Goal: Check status: Check status

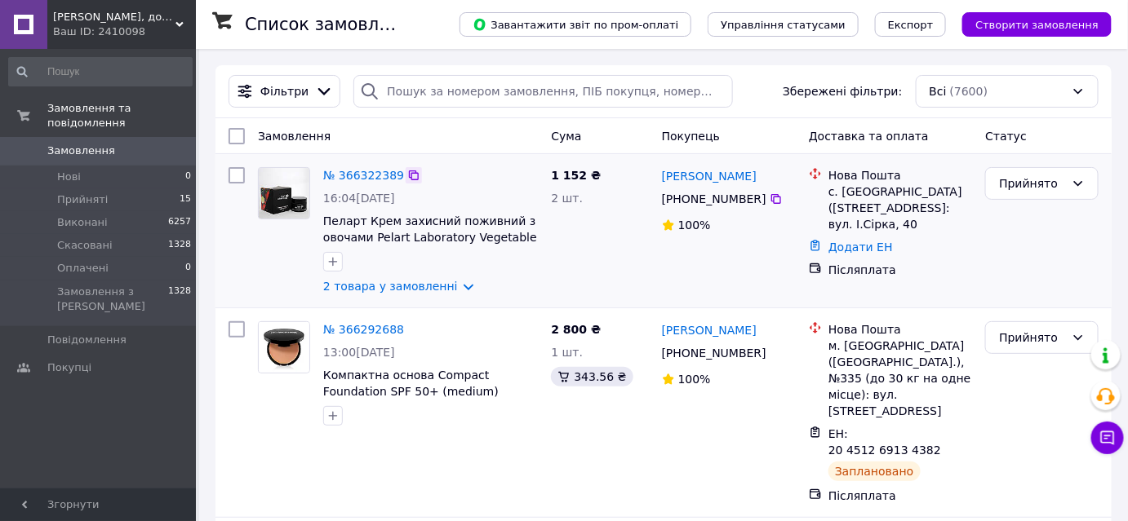
click at [407, 176] on icon at bounding box center [413, 175] width 13 height 13
click at [769, 198] on icon at bounding box center [775, 199] width 13 height 13
click at [375, 180] on link "№ 366322389" at bounding box center [363, 175] width 81 height 13
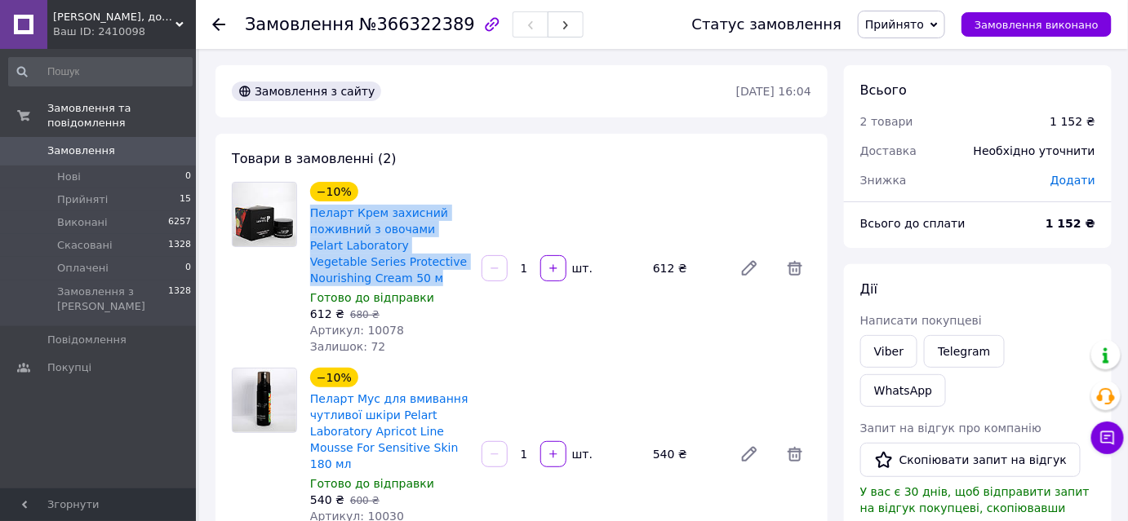
drag, startPoint x: 339, startPoint y: 280, endPoint x: 305, endPoint y: 216, distance: 72.3
click at [305, 216] on div "−10% Пеларт Крем захисний поживний з овочами Pelart Laboratory Vegetable Series…" at bounding box center [389, 269] width 171 height 180
copy link "Пеларт Крем захисний поживний з овочами Pelart Laboratory Vegetable Series Prot…"
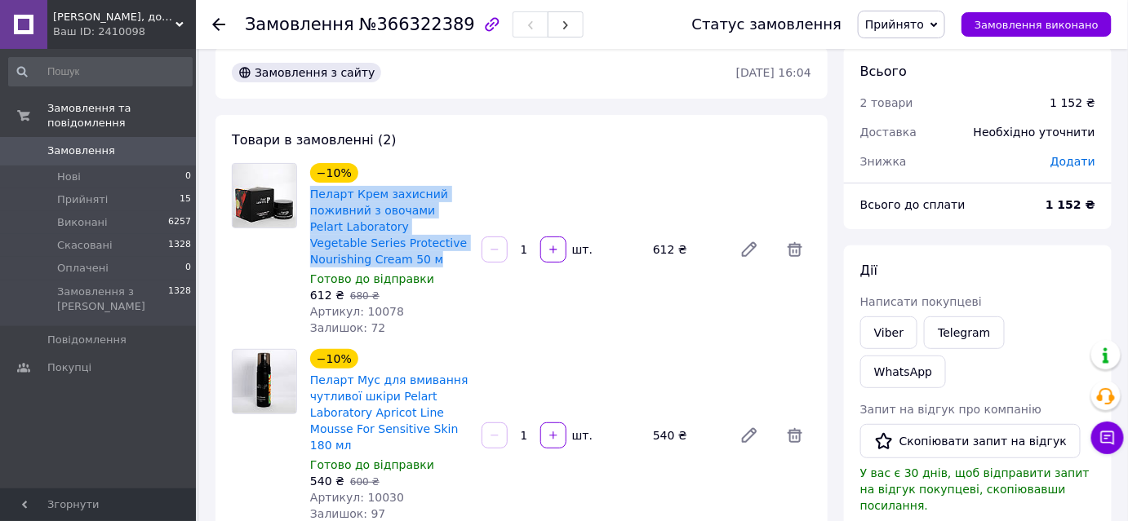
scroll to position [148, 0]
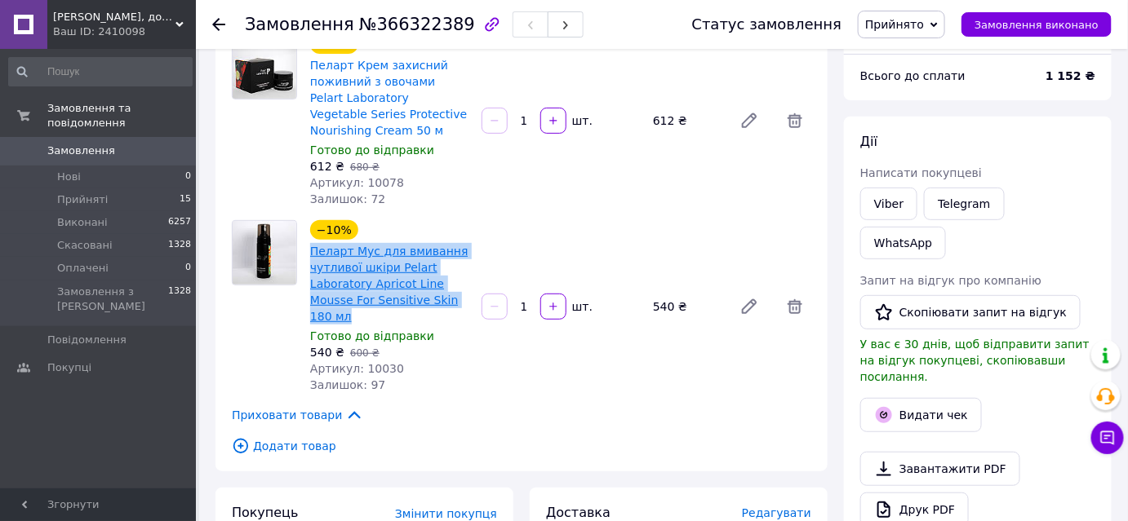
drag, startPoint x: 340, startPoint y: 320, endPoint x: 311, endPoint y: 254, distance: 72.3
click at [311, 254] on span "Пеларт Мус для вмивання чутливої шкіри Pelart Laboratory Apricot Line Mousse Fo…" at bounding box center [389, 284] width 158 height 82
copy link "Пеларт Мус для вмивання чутливої шкіри Pelart Laboratory Apricot Line Mousse Fo…"
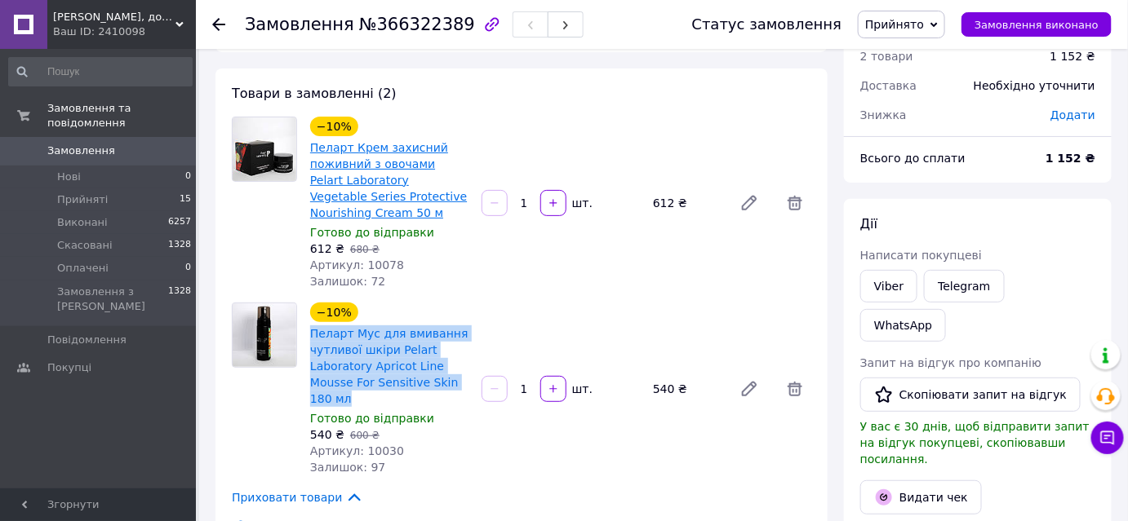
scroll to position [0, 0]
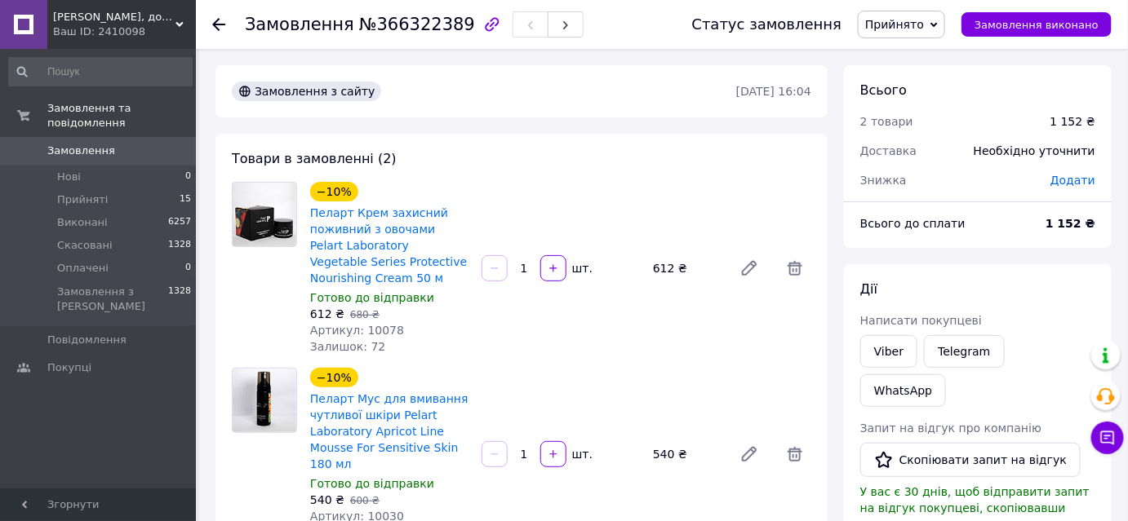
click at [217, 26] on icon at bounding box center [218, 24] width 13 height 13
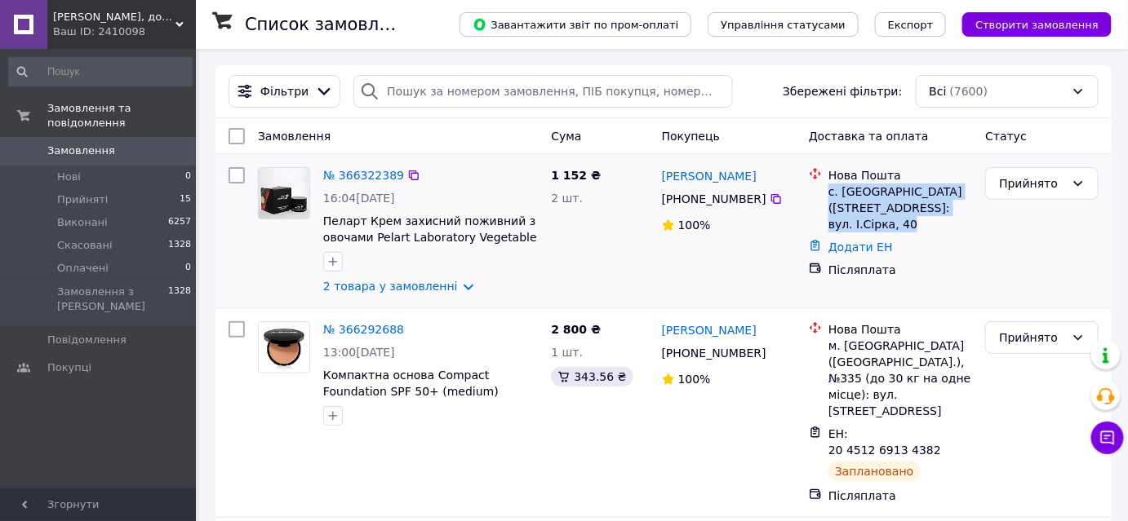
drag, startPoint x: 913, startPoint y: 228, endPoint x: 828, endPoint y: 197, distance: 90.3
click at [828, 197] on div "с. [GEOGRAPHIC_DATA] ([STREET_ADDRESS]: вул. І.Сірка, 40" at bounding box center [900, 208] width 144 height 49
copy div "с. [GEOGRAPHIC_DATA] ([STREET_ADDRESS]: вул. І.Сірка, 40"
click at [771, 202] on icon at bounding box center [776, 199] width 10 height 10
drag, startPoint x: 779, startPoint y: 173, endPoint x: 657, endPoint y: 180, distance: 122.6
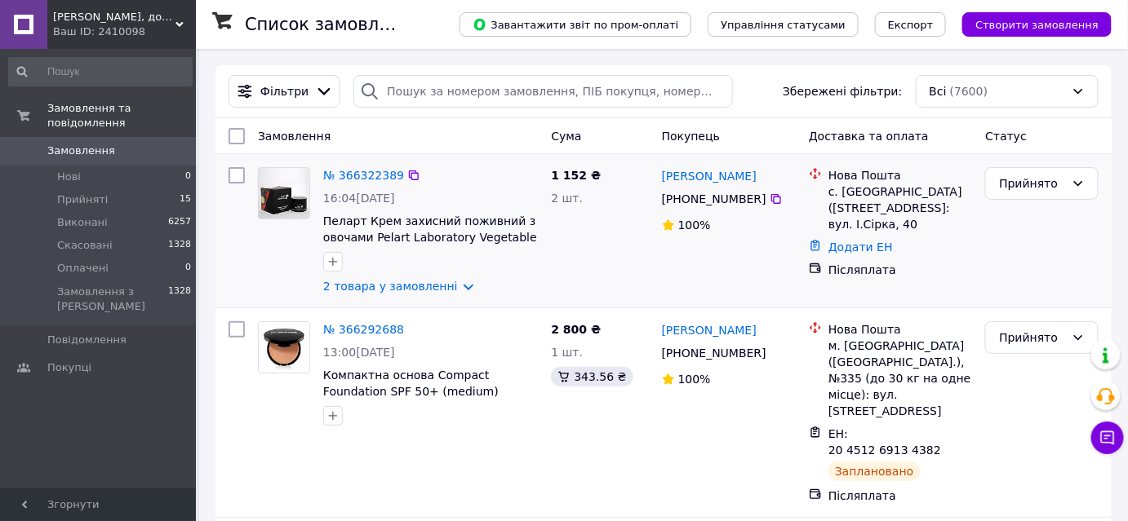
click at [657, 180] on div "[PERSON_NAME] [PHONE_NUMBER]%" at bounding box center [728, 231] width 147 height 140
copy link "[PERSON_NAME]"
click at [842, 251] on link "Додати ЕН" at bounding box center [860, 247] width 64 height 13
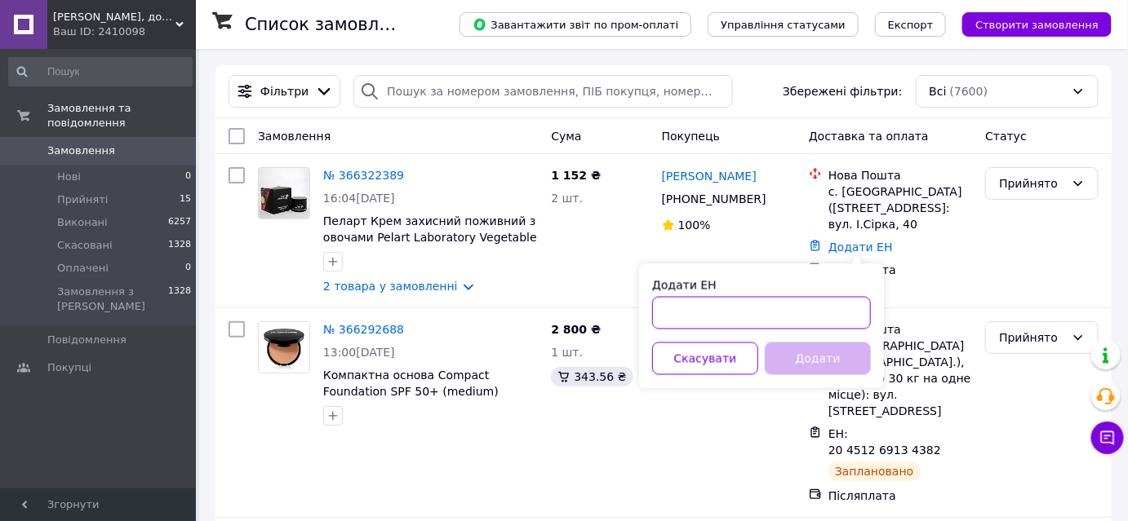
click at [805, 304] on input "Додати ЕН" at bounding box center [761, 313] width 219 height 33
paste input "20451269200563"
type input "20451269200563"
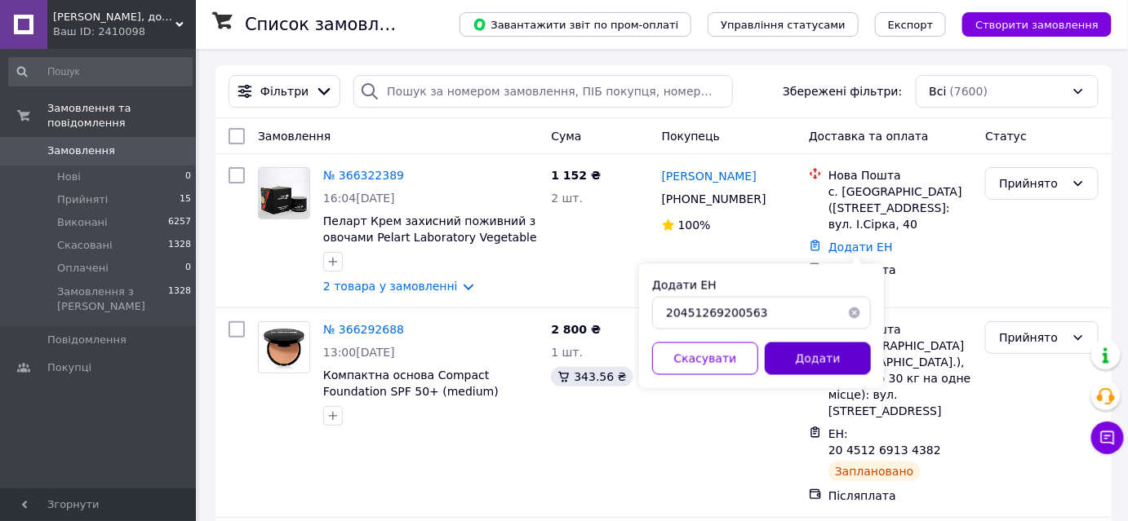
click at [828, 354] on button "Додати" at bounding box center [818, 359] width 106 height 33
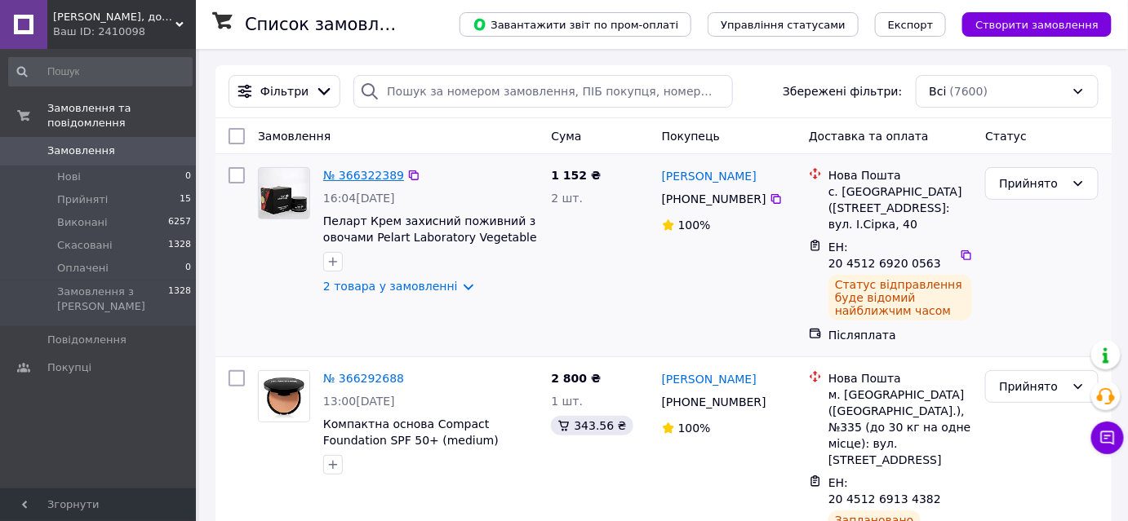
click at [369, 175] on link "№ 366322389" at bounding box center [363, 175] width 81 height 13
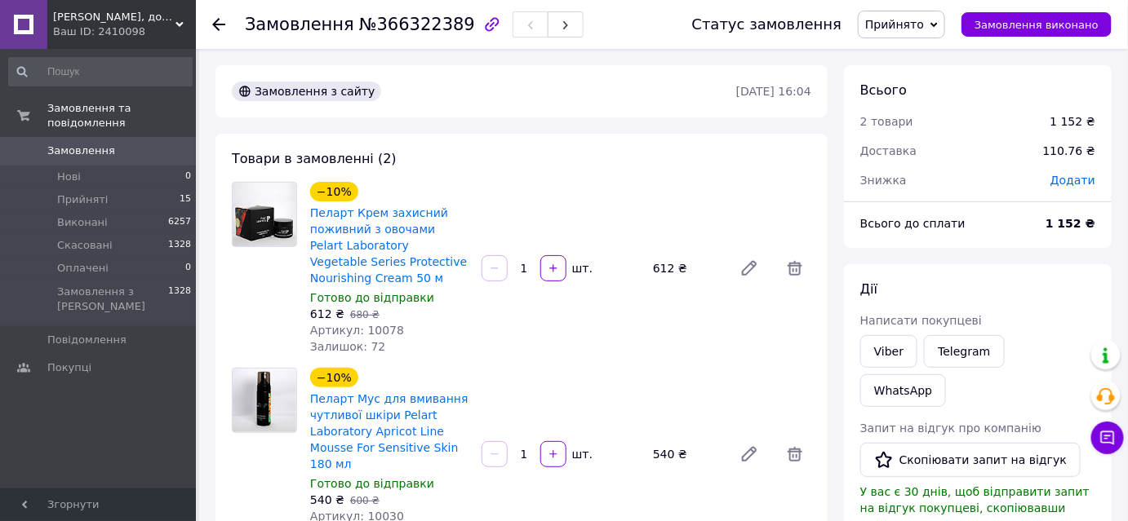
scroll to position [73, 0]
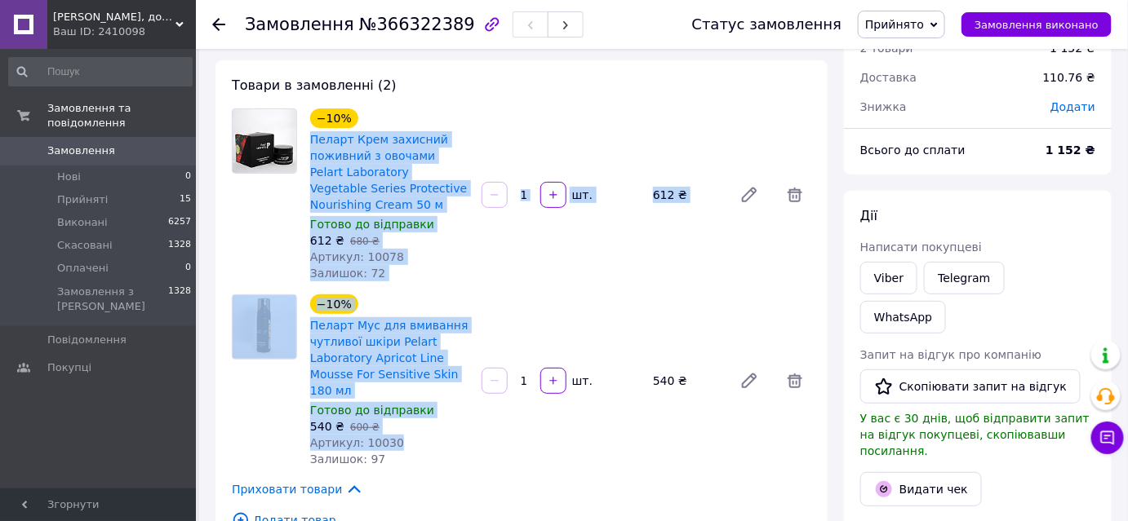
drag, startPoint x: 407, startPoint y: 439, endPoint x: 308, endPoint y: 140, distance: 315.6
click at [308, 140] on div "Товари в замовленні (2) −10% Пеларт Крем захисний поживний з овочами Pelart Lab…" at bounding box center [521, 302] width 612 height 485
copy div "Пеларт Крем захисний поживний з овочами Pelart Laboratory Vegetable Series Prot…"
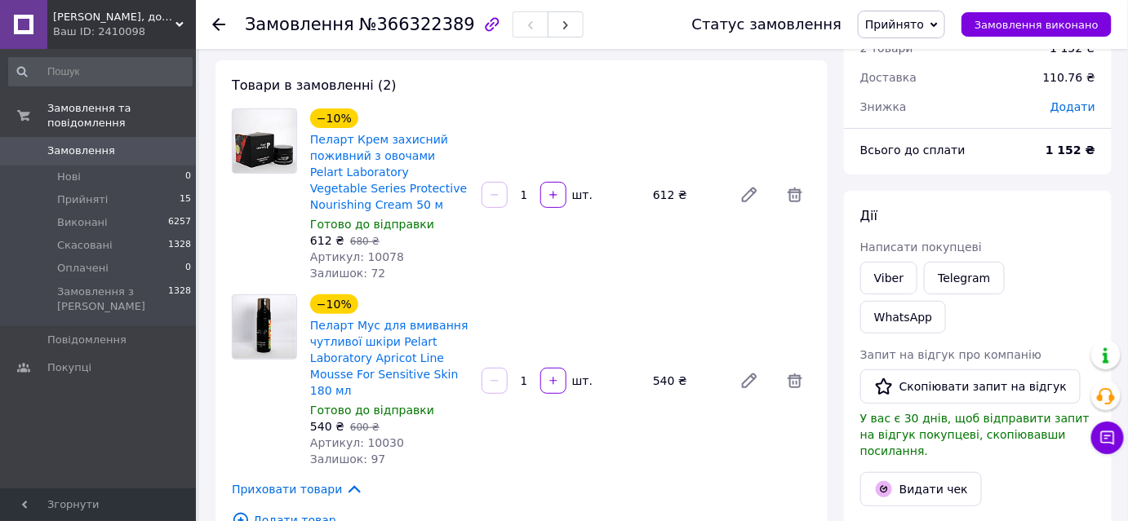
click at [217, 28] on use at bounding box center [218, 24] width 13 height 13
